Goal: Obtain resource: Download file/media

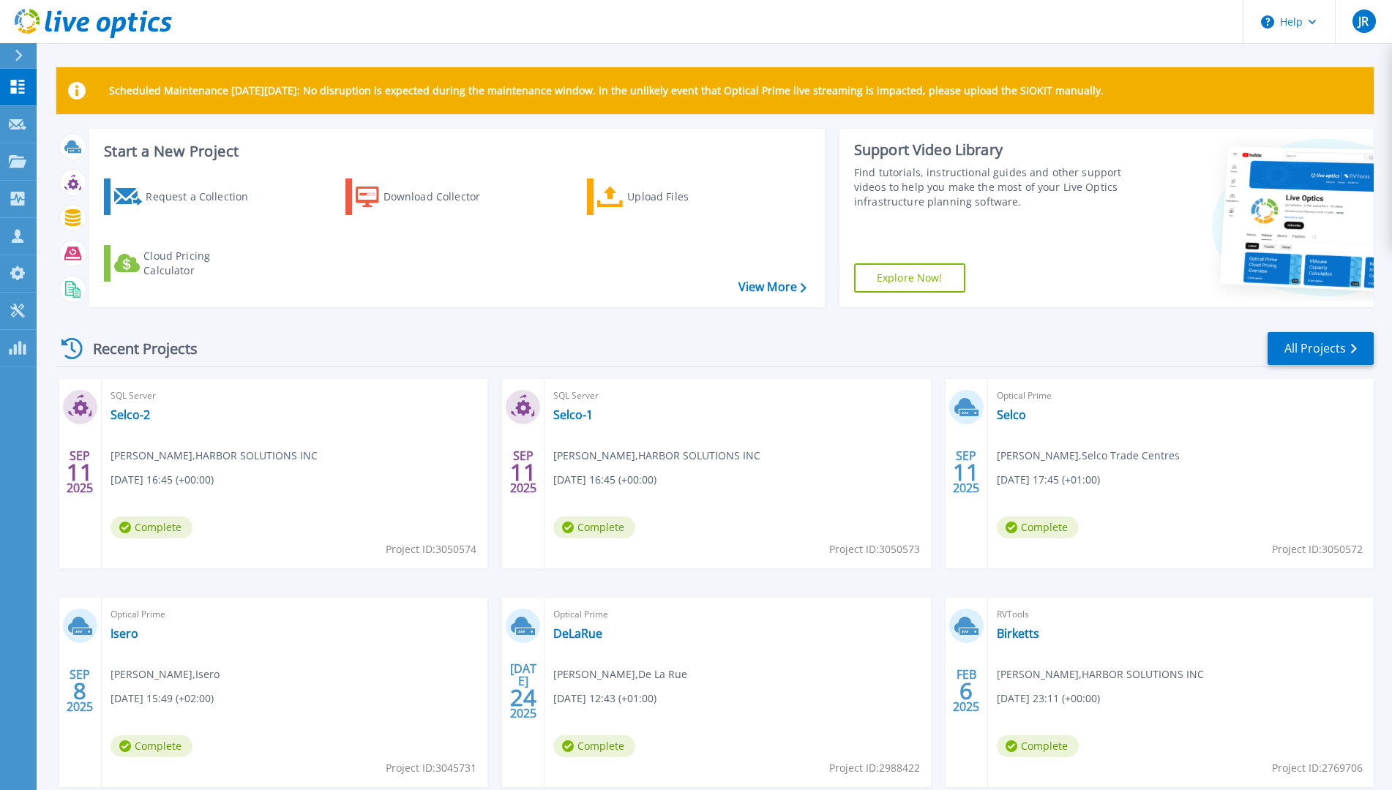
click at [323, 342] on div "Recent Projects All Projects" at bounding box center [714, 349] width 1317 height 37
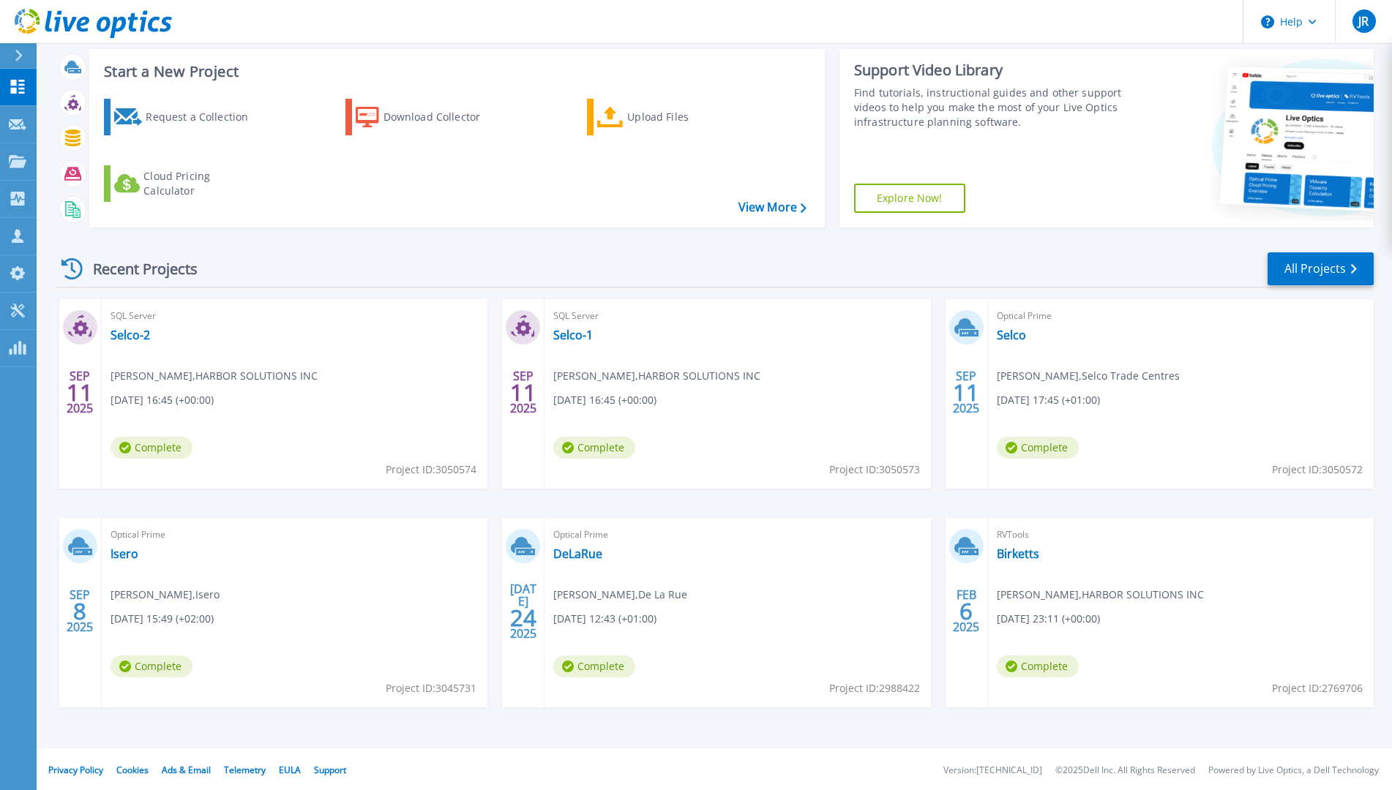
scroll to position [82, 0]
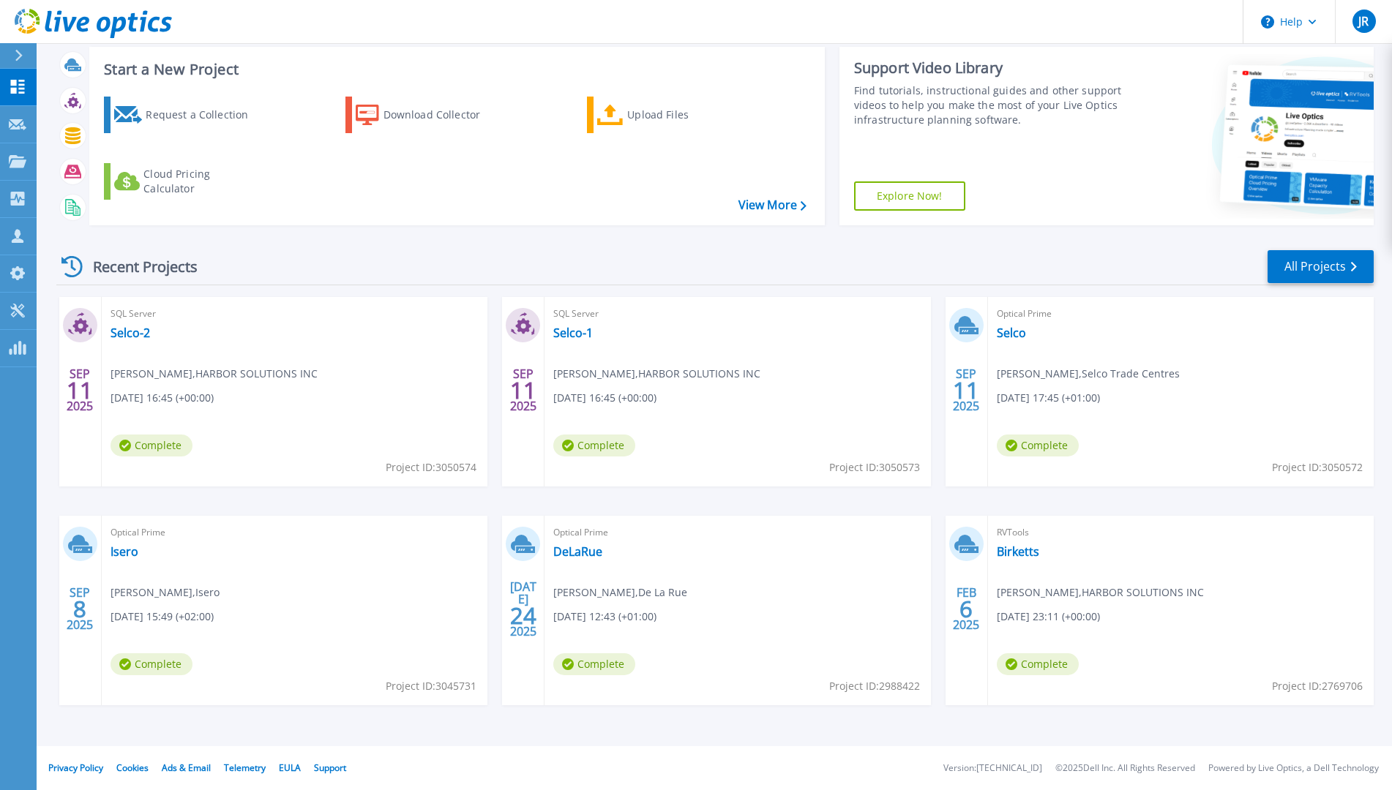
click at [318, 589] on div "Optical Prime Isero Rene Karpati , Isero 09/08/2025, 15:49 (+02:00) Complete Pr…" at bounding box center [295, 611] width 386 height 190
click at [119, 556] on link "Isero" at bounding box center [124, 551] width 28 height 15
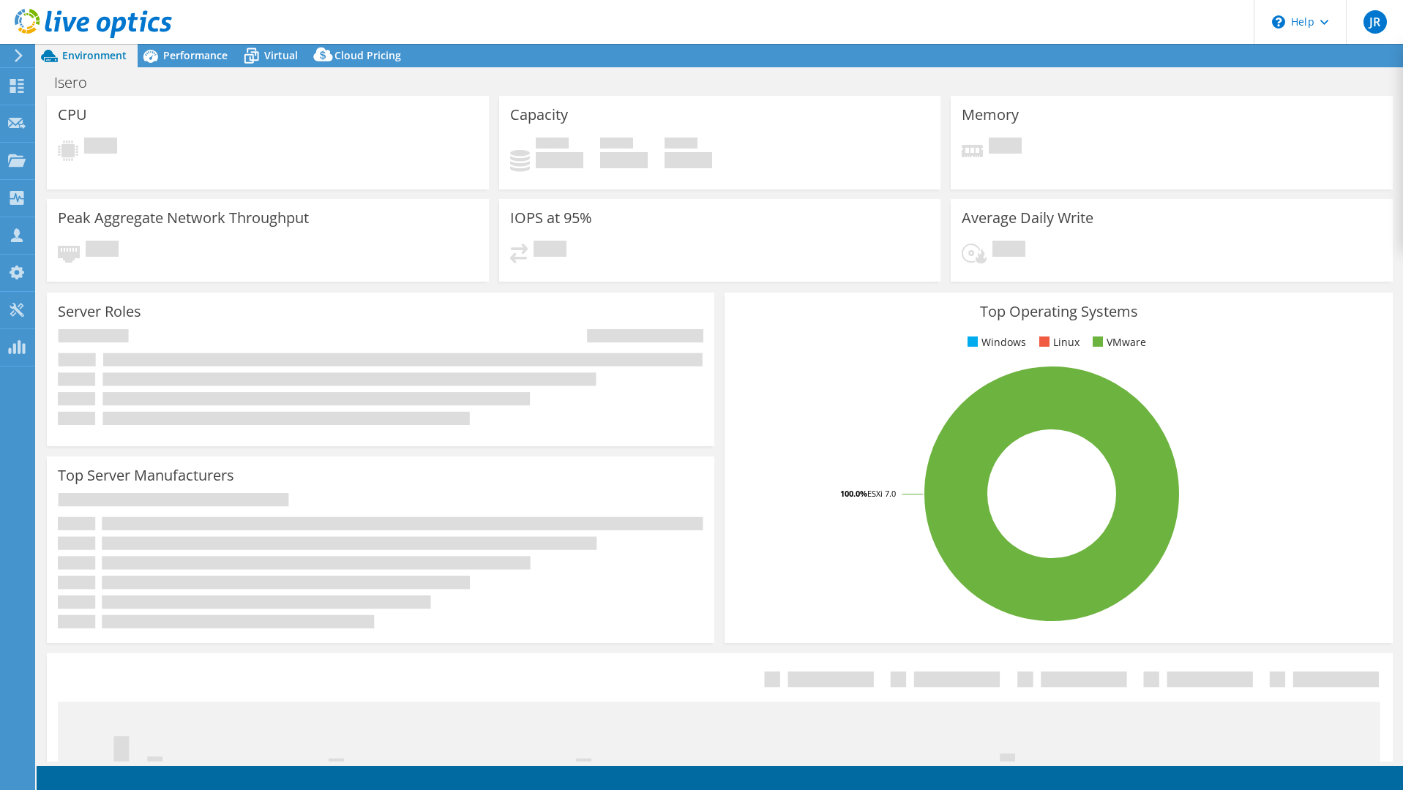
select select "USD"
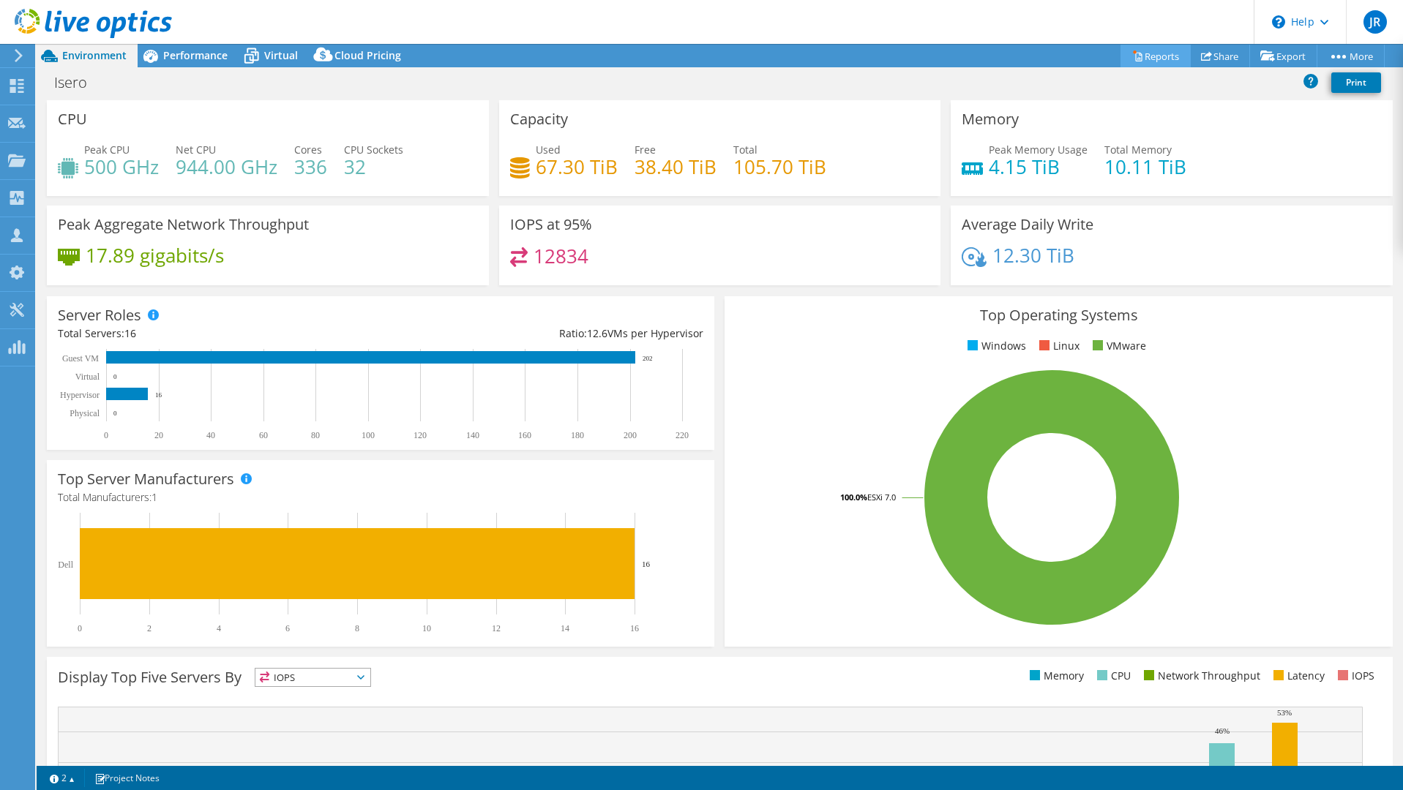
click at [1162, 52] on link "Reports" at bounding box center [1155, 56] width 70 height 23
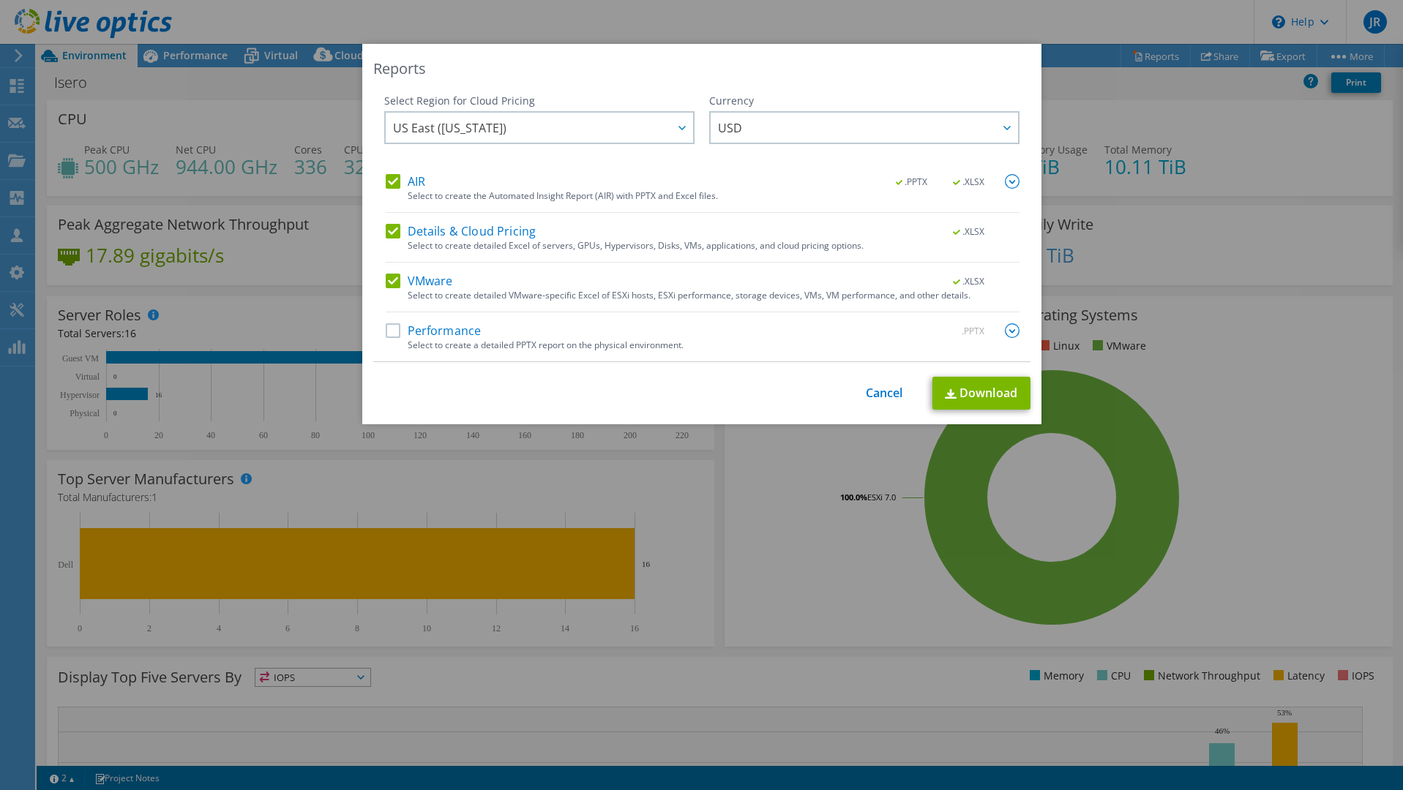
click at [386, 233] on label "Details & Cloud Pricing" at bounding box center [461, 231] width 151 height 15
click at [0, 0] on input "Details & Cloud Pricing" at bounding box center [0, 0] width 0 height 0
click at [950, 402] on link "Download" at bounding box center [981, 393] width 98 height 33
click at [872, 387] on link "Cancel" at bounding box center [884, 393] width 37 height 14
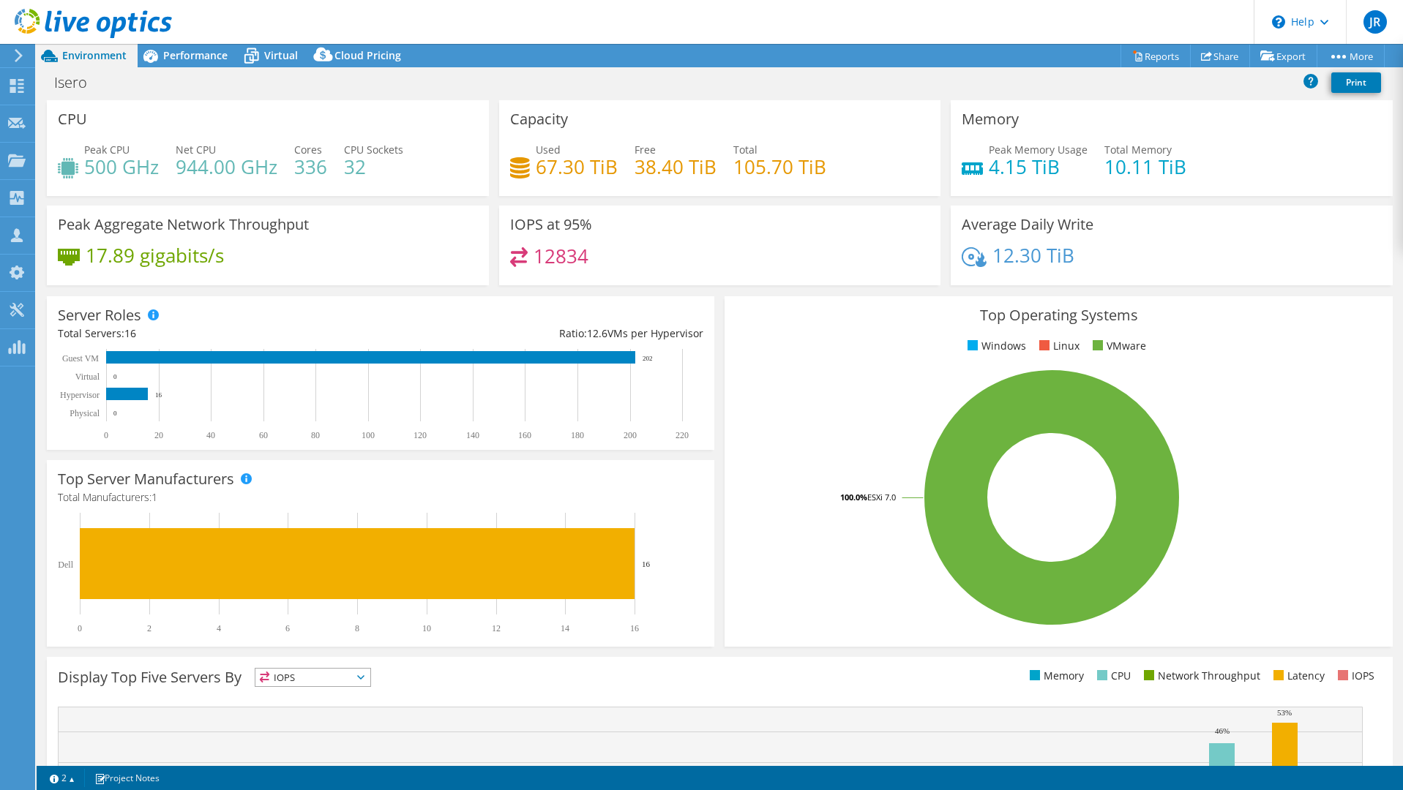
click at [200, 55] on span "Performance" at bounding box center [195, 55] width 64 height 14
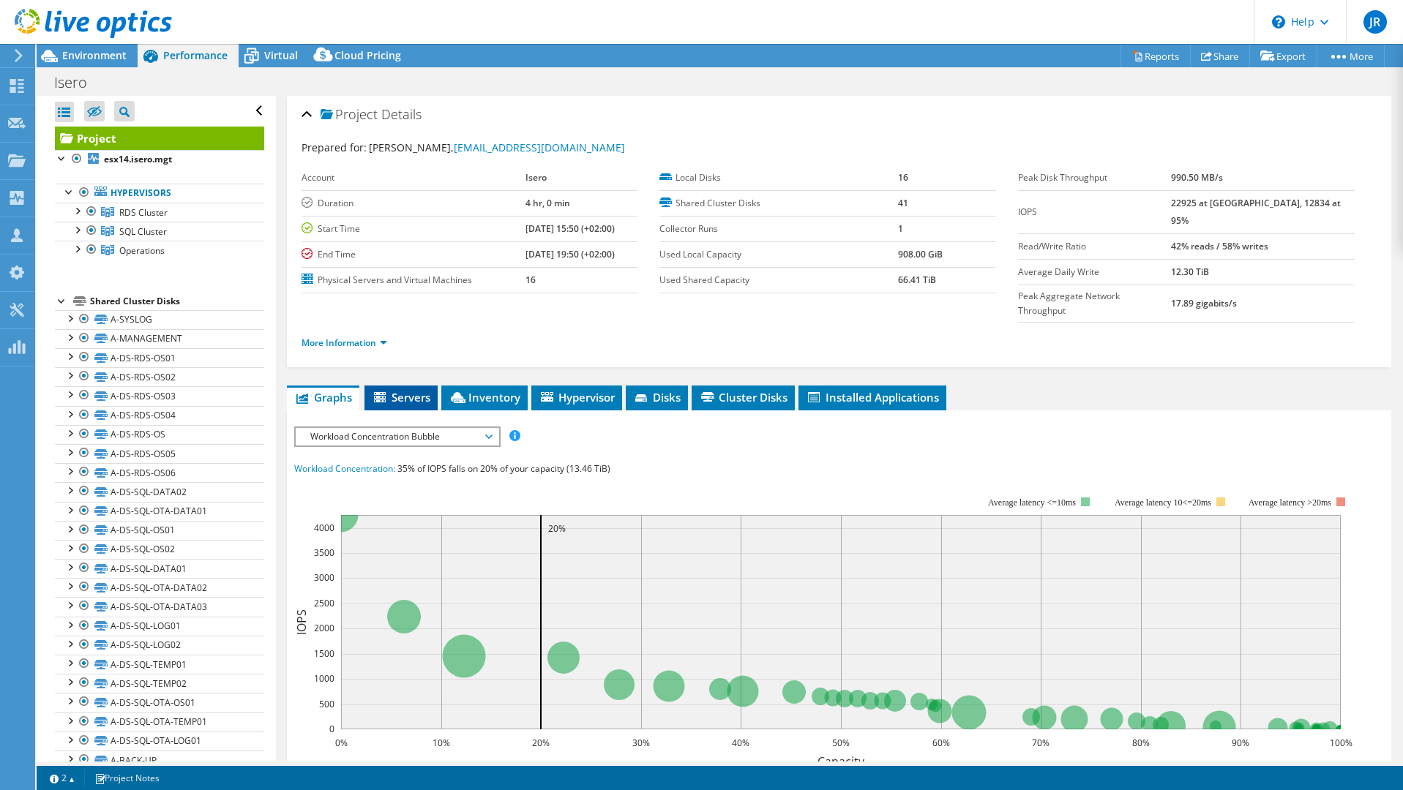
click at [410, 390] on span "Servers" at bounding box center [401, 397] width 59 height 15
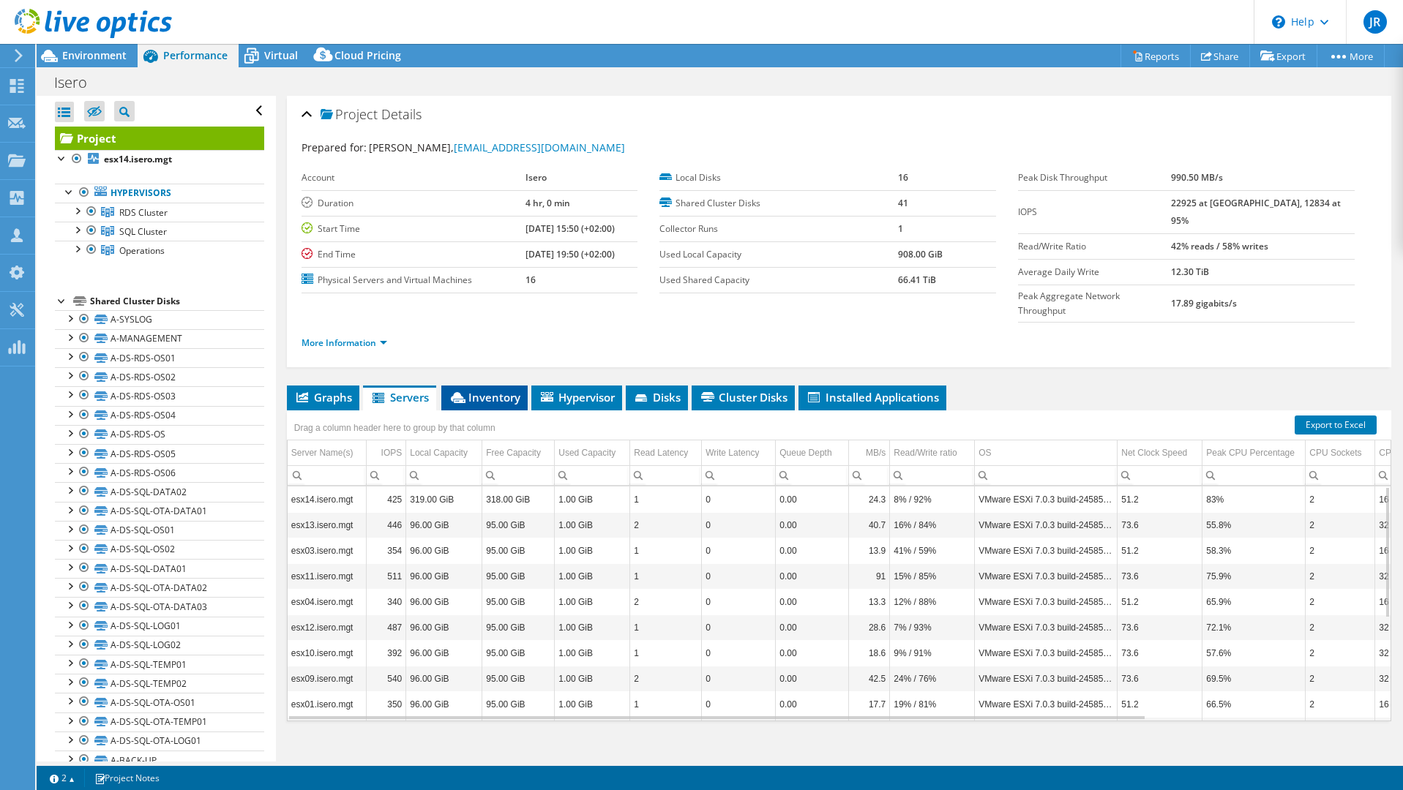
click at [496, 386] on li "Inventory" at bounding box center [484, 398] width 86 height 25
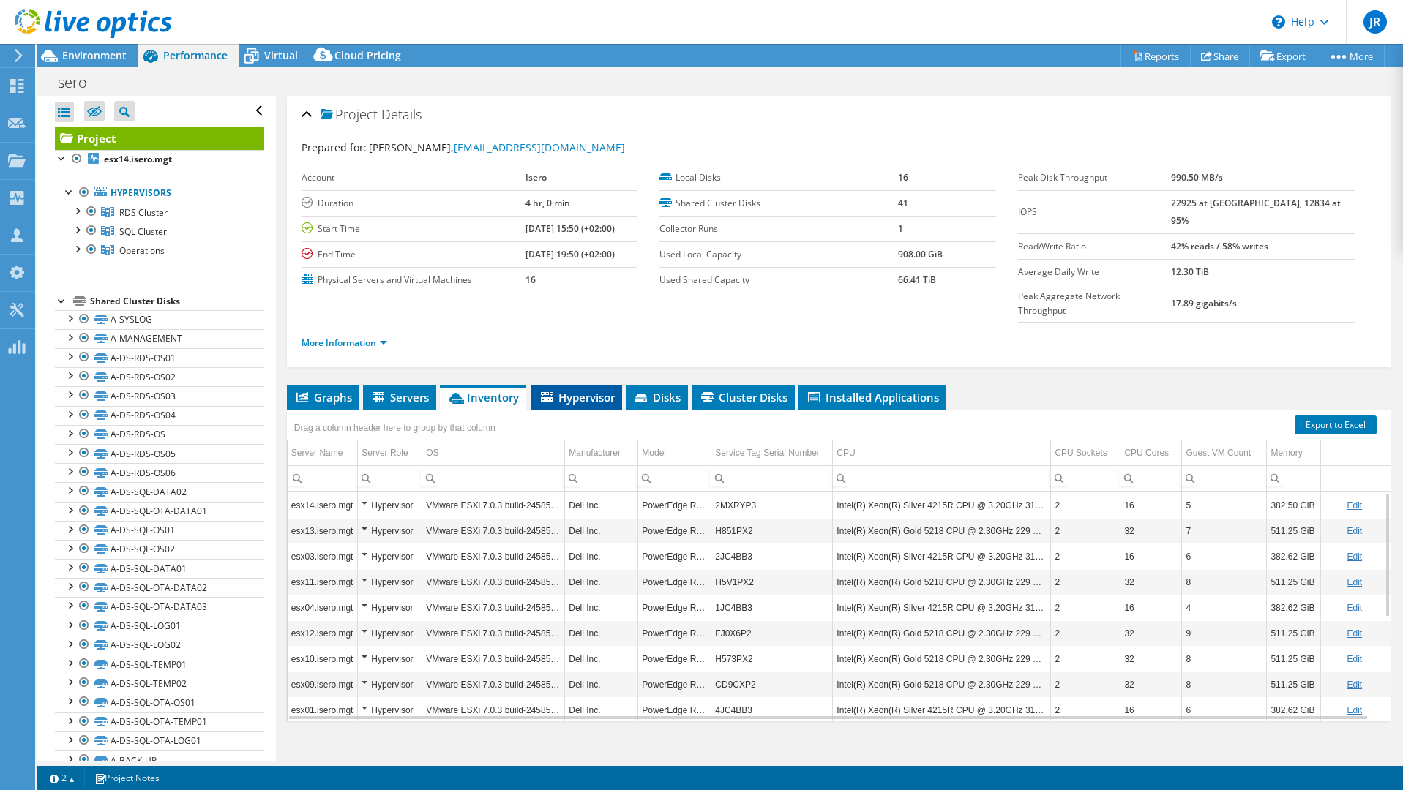
click at [593, 390] on span "Hypervisor" at bounding box center [577, 397] width 76 height 15
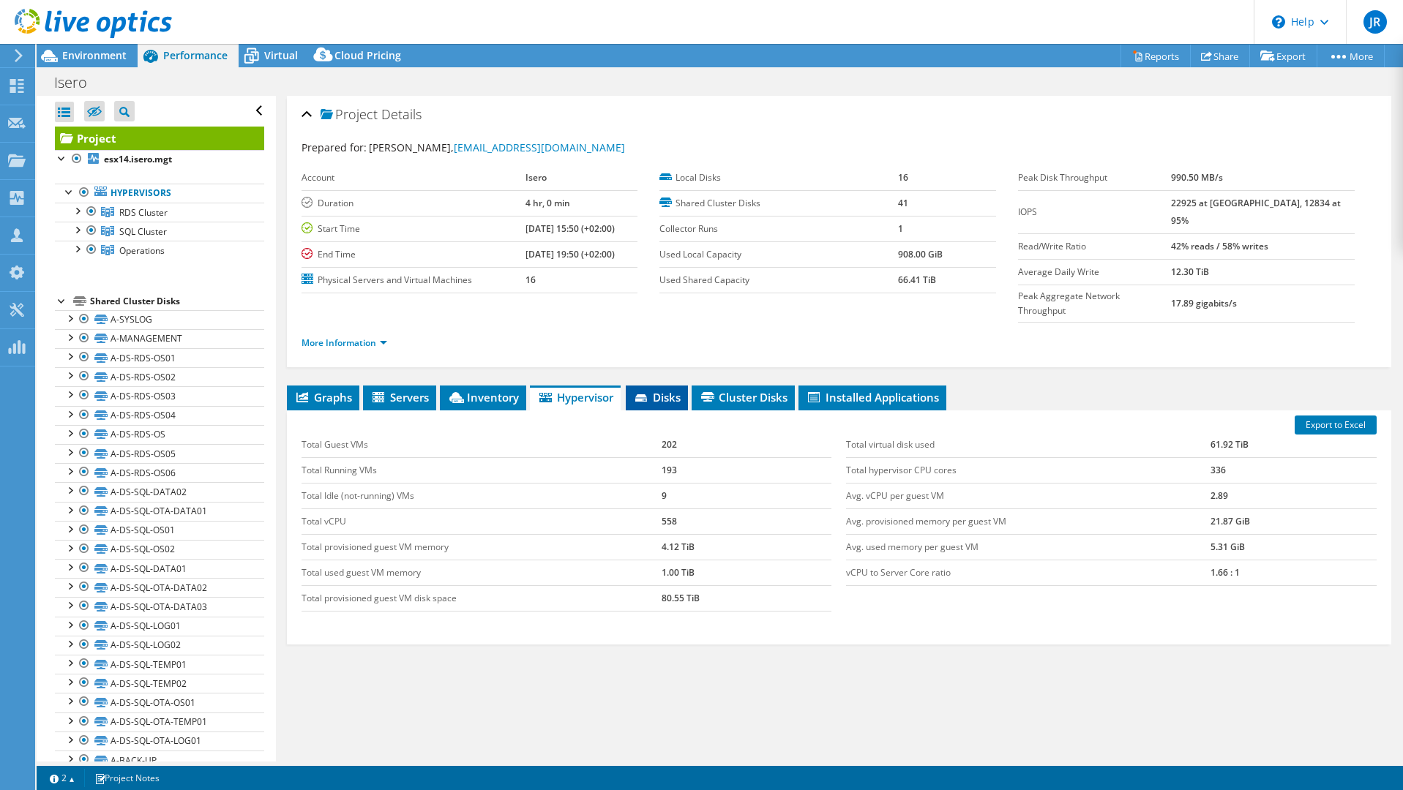
click at [666, 390] on span "Disks" at bounding box center [657, 397] width 48 height 15
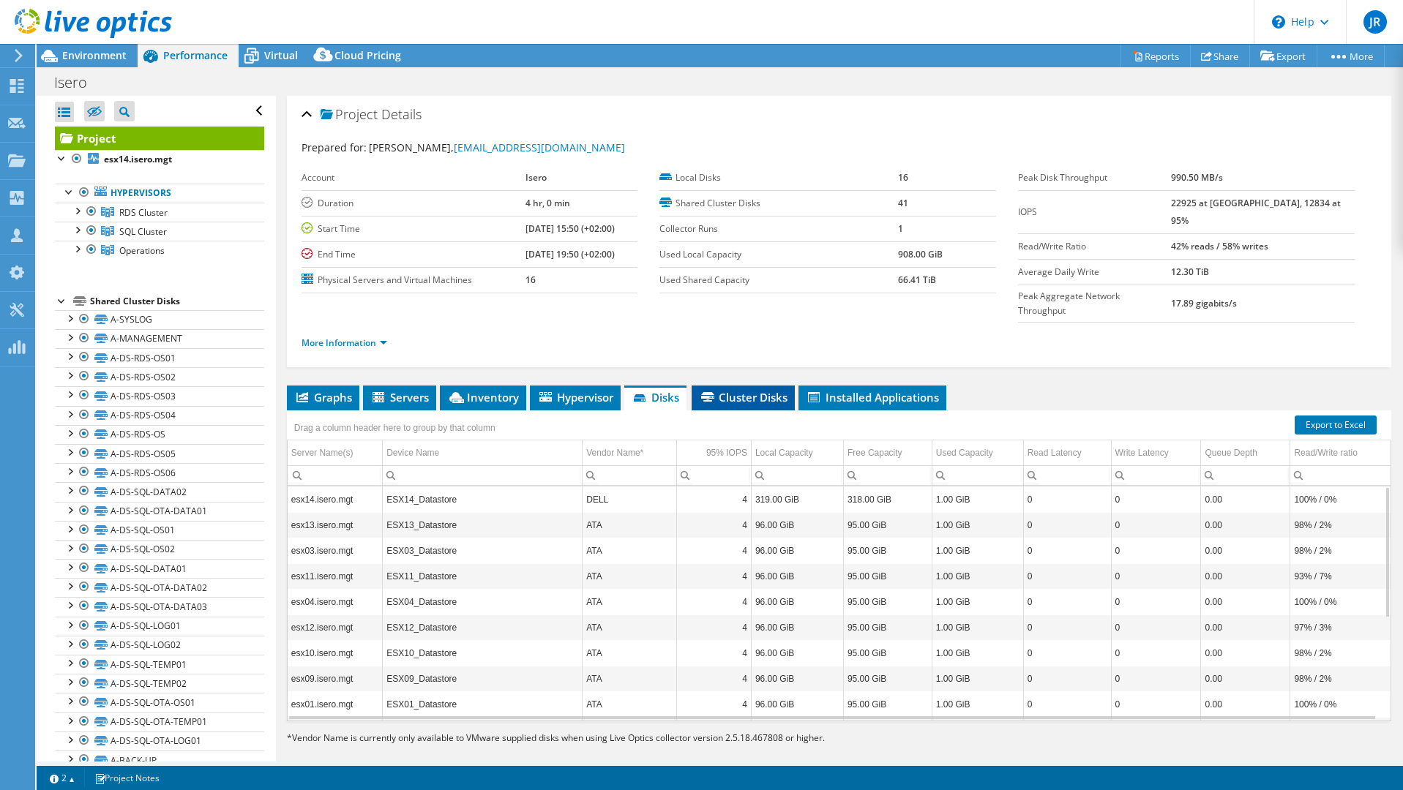
click at [770, 390] on span "Cluster Disks" at bounding box center [743, 397] width 89 height 15
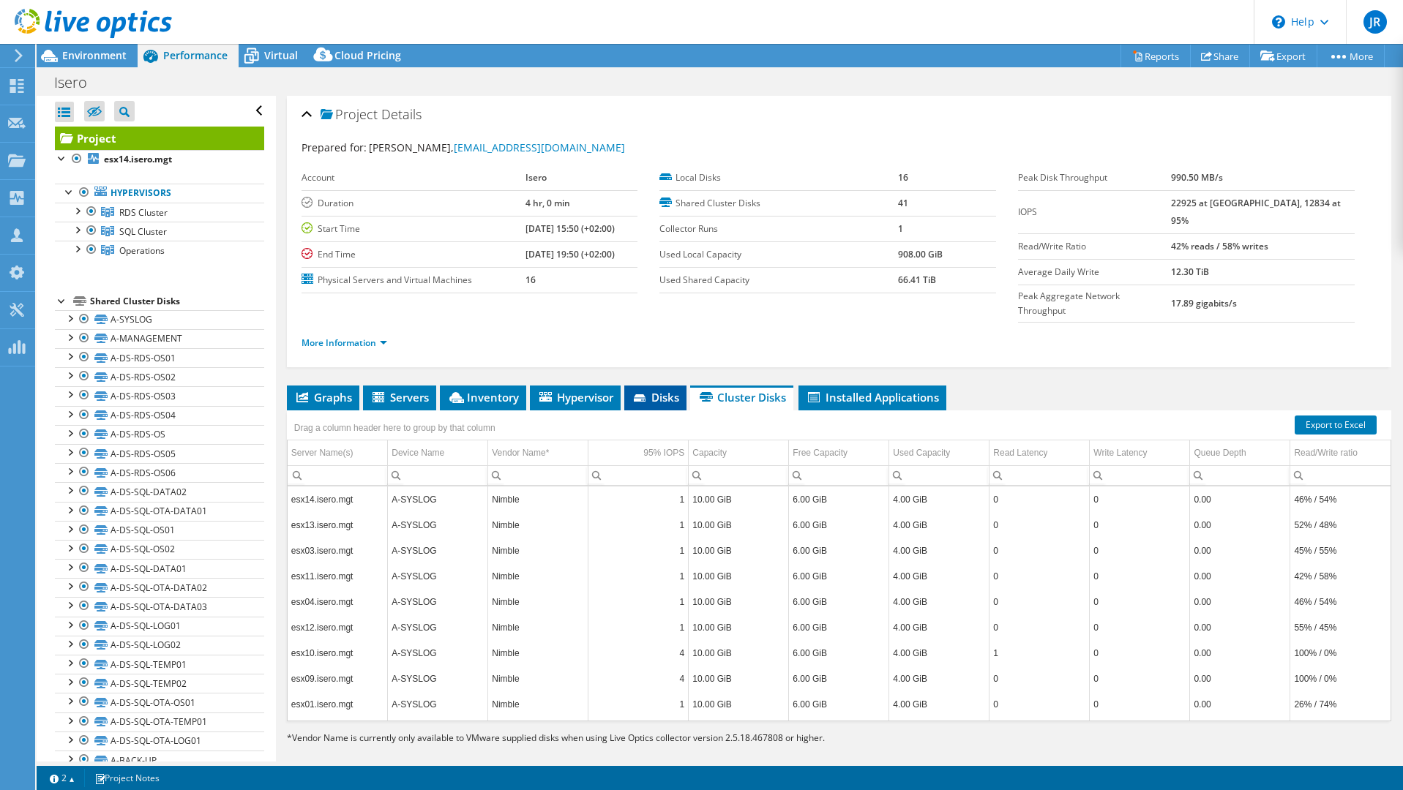
click at [653, 390] on span "Disks" at bounding box center [655, 397] width 48 height 15
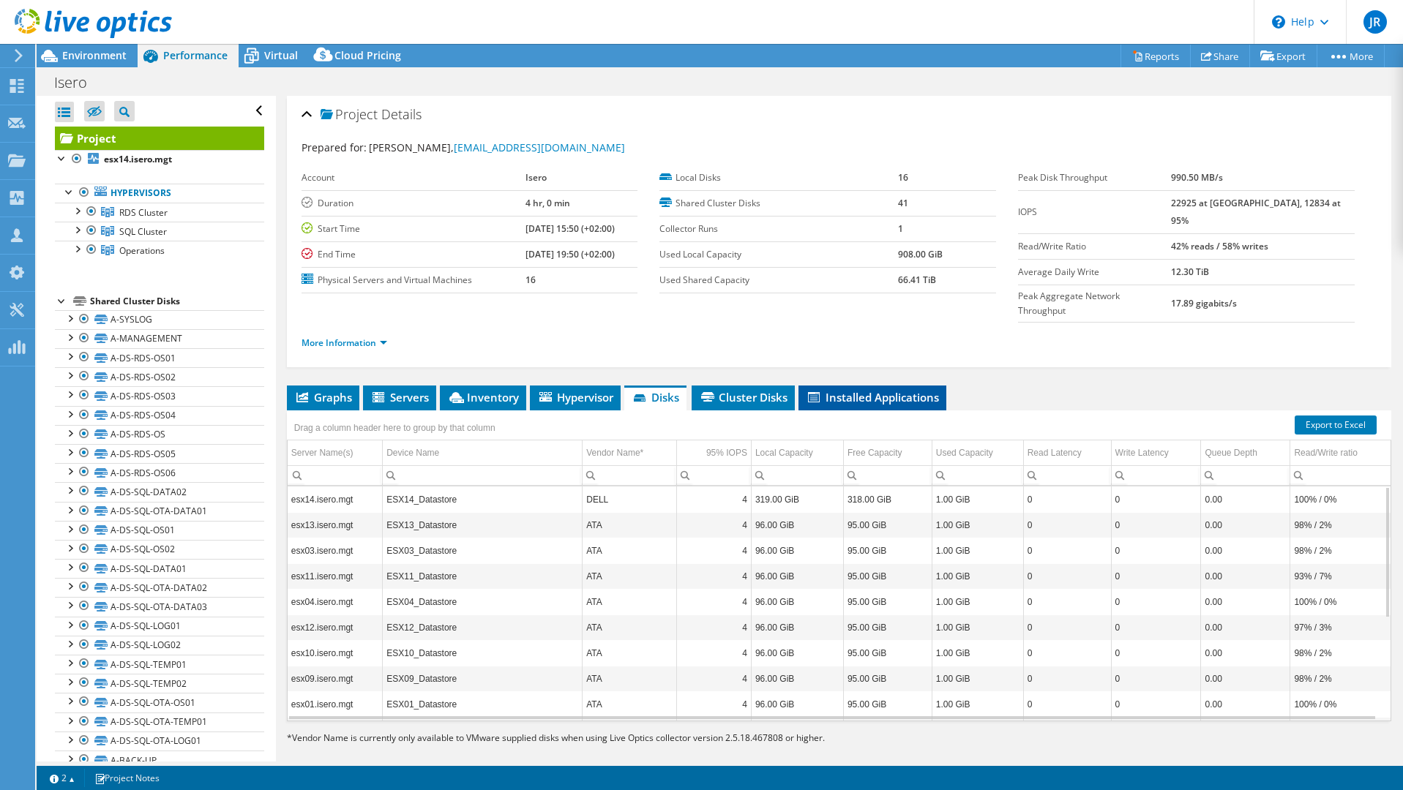
click at [853, 386] on li "Installed Applications" at bounding box center [872, 398] width 148 height 25
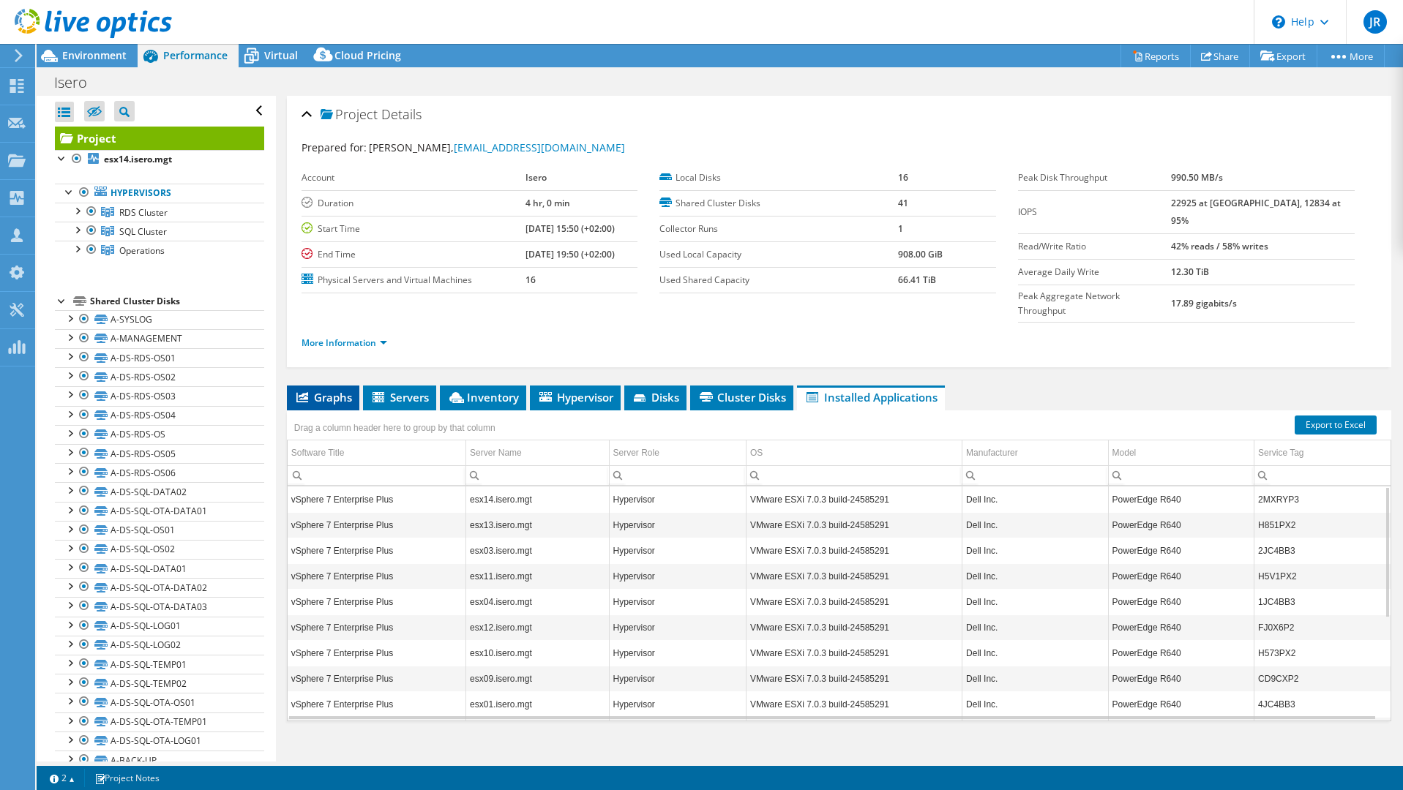
click at [342, 390] on span "Graphs" at bounding box center [323, 397] width 58 height 15
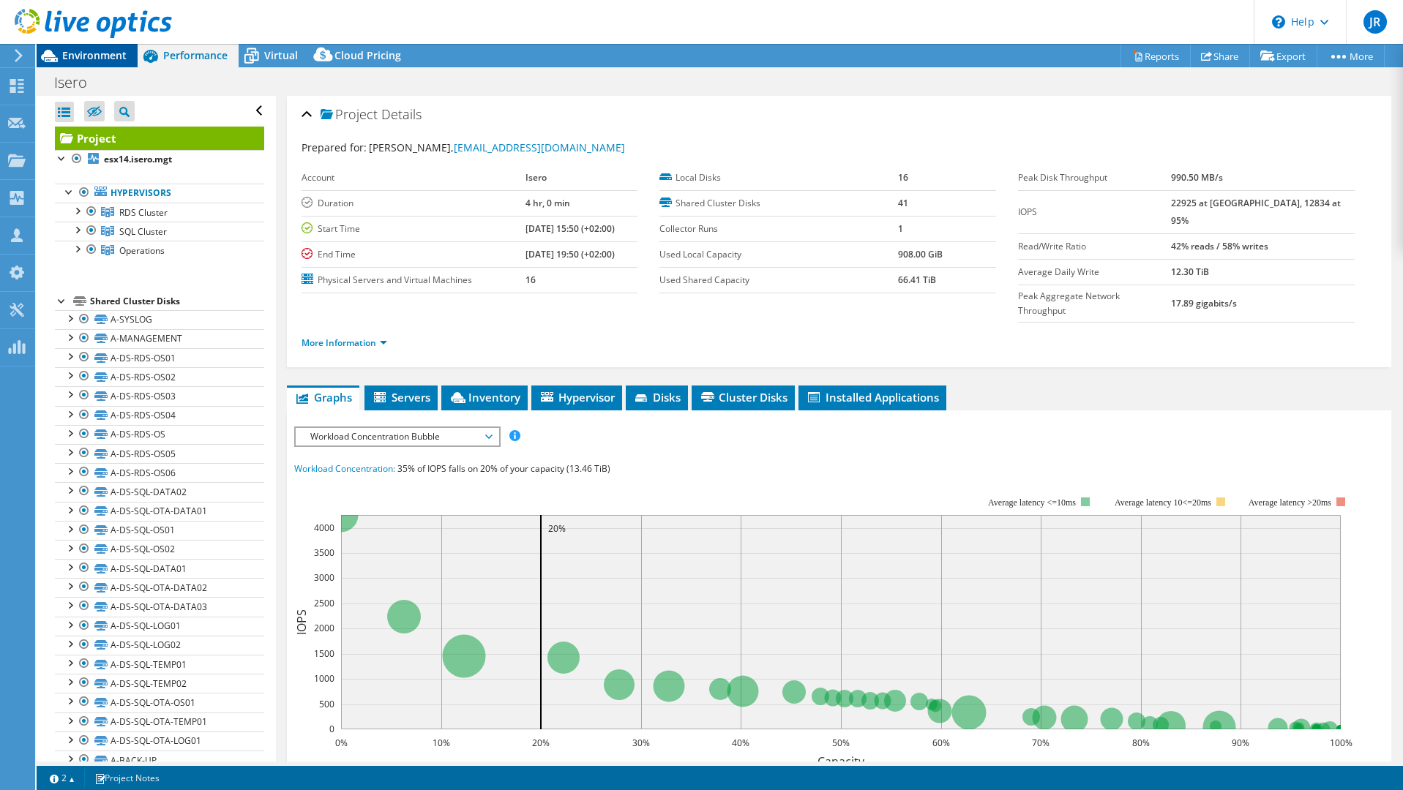
click at [97, 64] on div "Environment" at bounding box center [87, 55] width 101 height 23
